Goal: Task Accomplishment & Management: Use online tool/utility

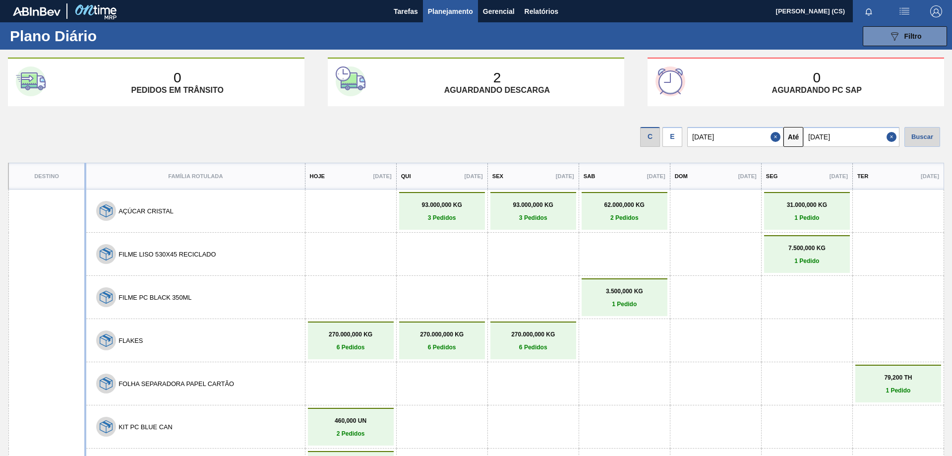
click at [452, 9] on span "Planejamento" at bounding box center [450, 11] width 45 height 12
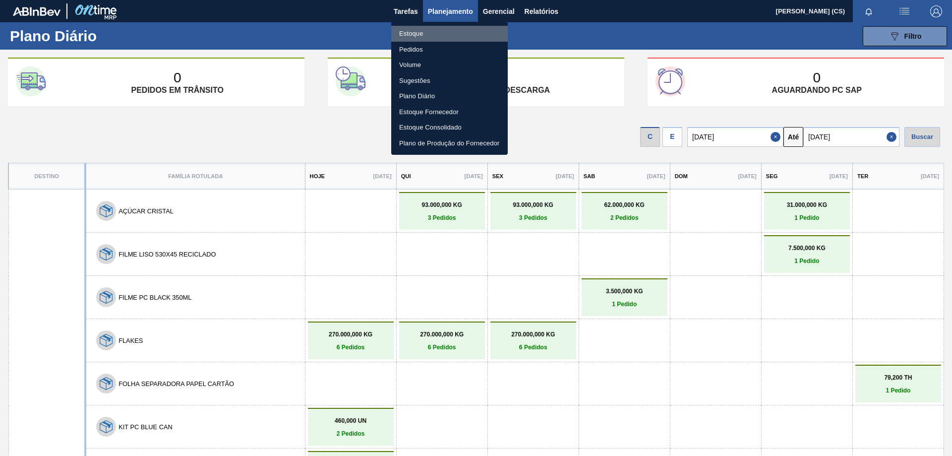
click at [444, 31] on li "Estoque" at bounding box center [449, 34] width 117 height 16
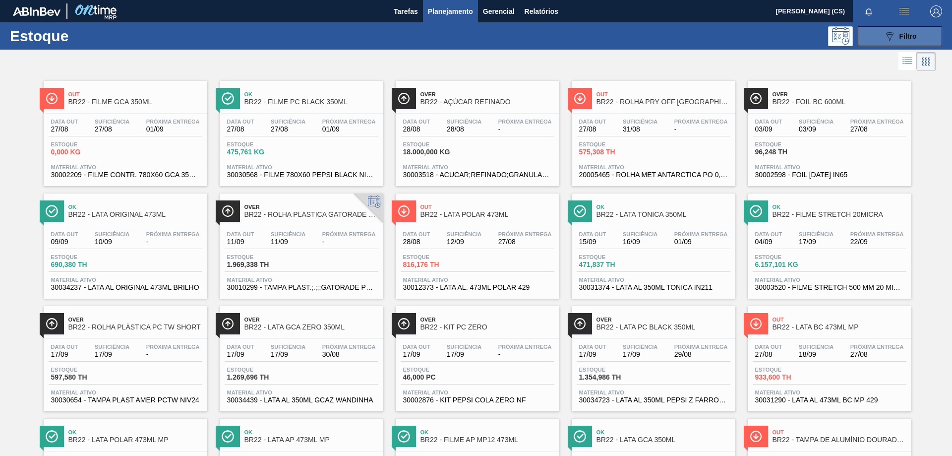
click at [884, 34] on icon "089F7B8B-B2A5-4AFE-B5C0-19BA573D28AC" at bounding box center [890, 36] width 12 height 12
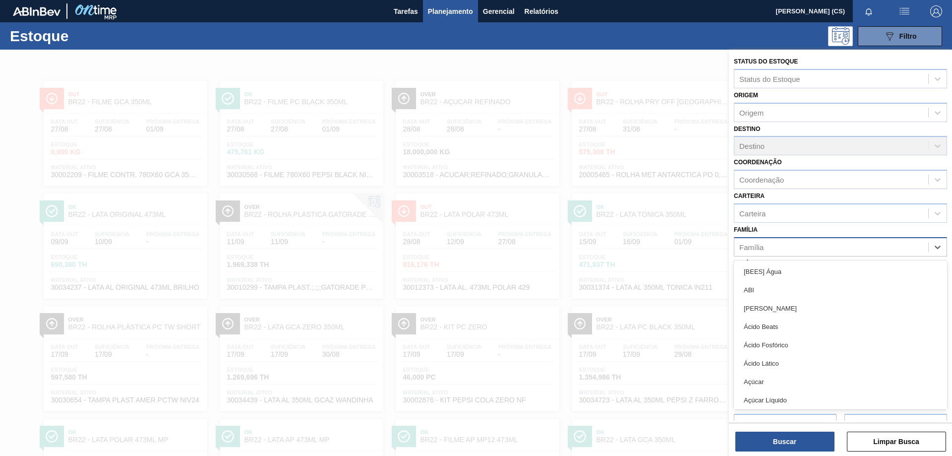
click at [754, 245] on div "Família" at bounding box center [751, 246] width 24 height 8
type input "LAT"
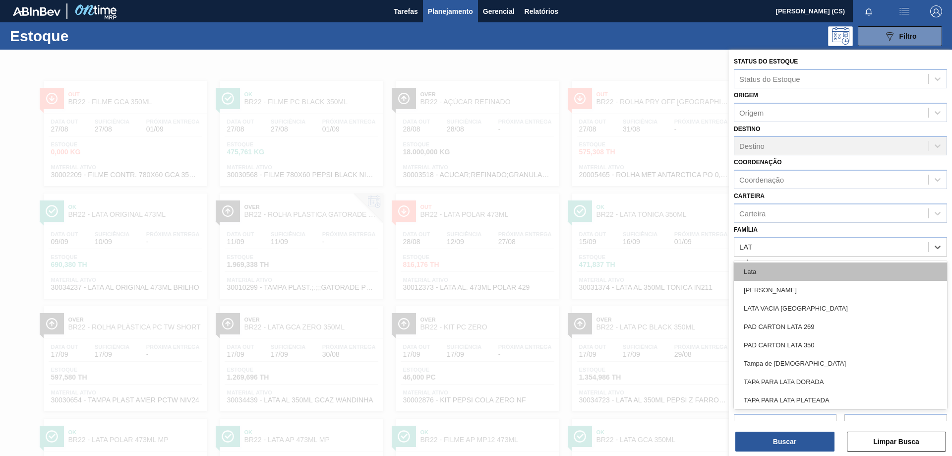
click at [757, 270] on div "Lata" at bounding box center [840, 271] width 213 height 18
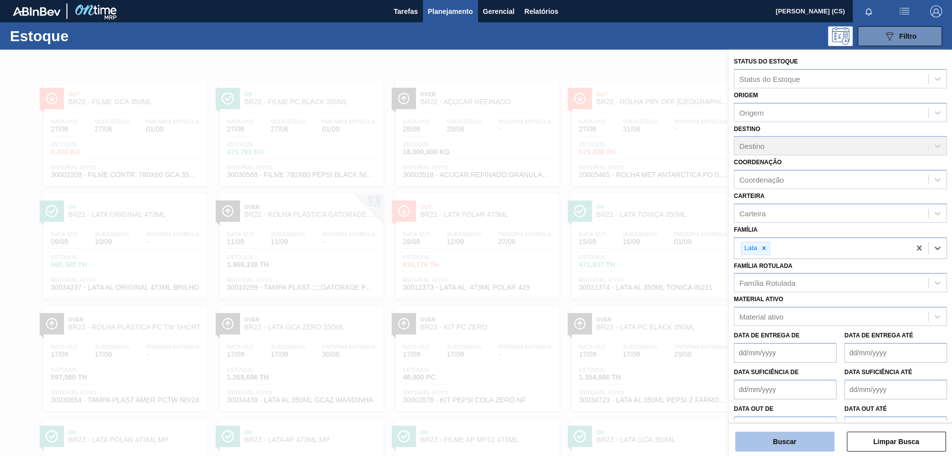
click at [801, 440] on button "Buscar" at bounding box center [784, 441] width 99 height 20
